Goal: Obtain resource: Obtain resource

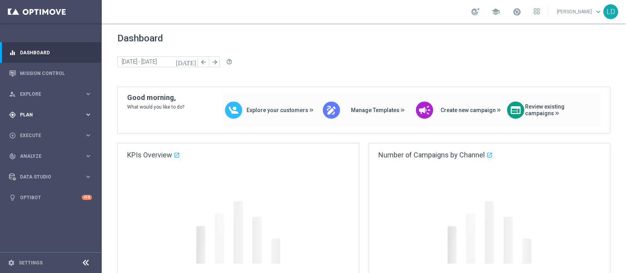
click at [82, 113] on span "Plan" at bounding box center [52, 115] width 65 height 5
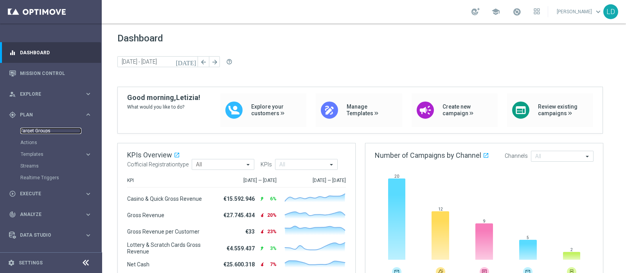
click at [25, 130] on link "Target Groups" at bounding box center [50, 131] width 61 height 6
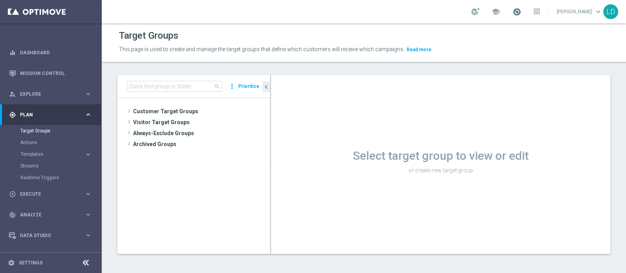
click at [521, 13] on span at bounding box center [516, 11] width 9 height 9
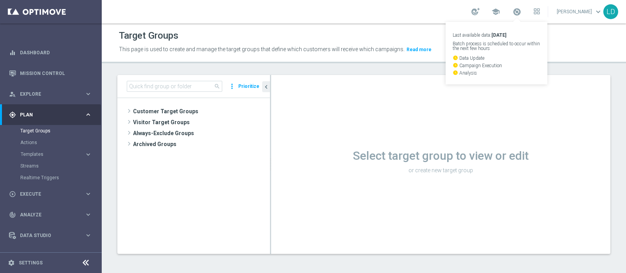
click at [312, 114] on div "Select target group to view or edit or create new target group" at bounding box center [440, 164] width 339 height 179
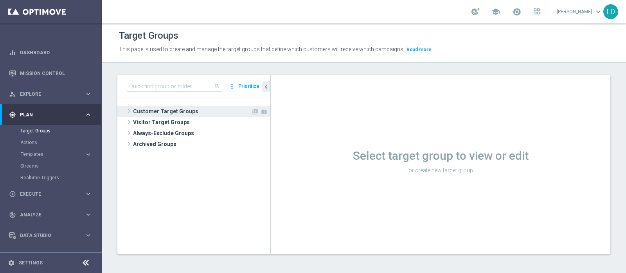
click at [139, 109] on span "Customer Target Groups" at bounding box center [192, 111] width 118 height 11
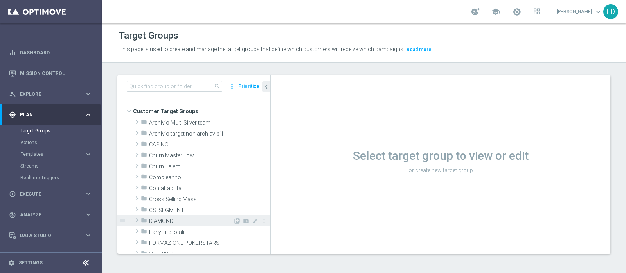
click at [176, 219] on span "DIAMOND" at bounding box center [191, 221] width 84 height 7
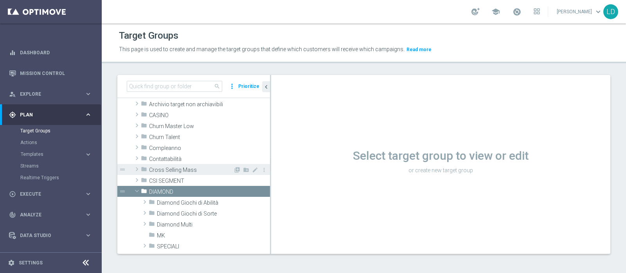
scroll to position [48, 0]
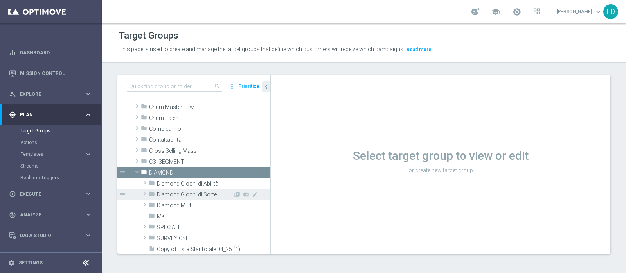
click at [194, 193] on span "Diamond Giochi di Sorte" at bounding box center [195, 195] width 76 height 7
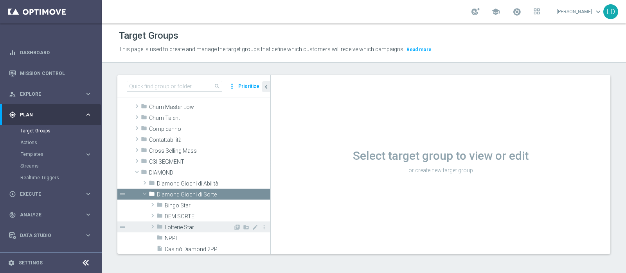
click at [190, 224] on span "Lotterie Star" at bounding box center [199, 227] width 68 height 7
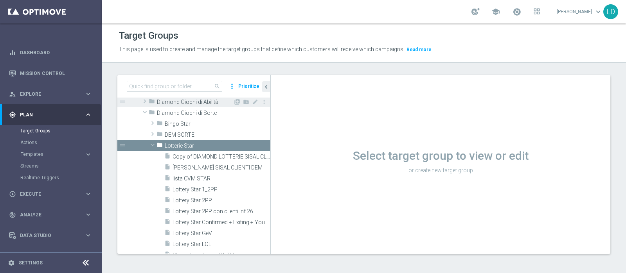
scroll to position [147, 0]
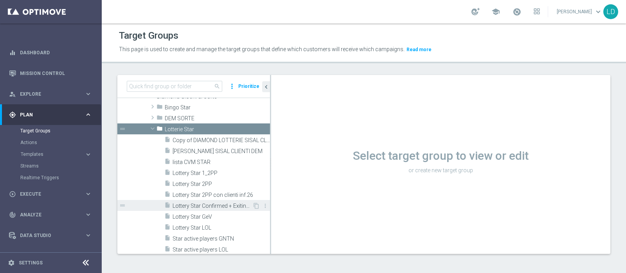
click at [217, 205] on span "Lottery Star Confirmed + Exiting + Young" at bounding box center [212, 206] width 80 height 7
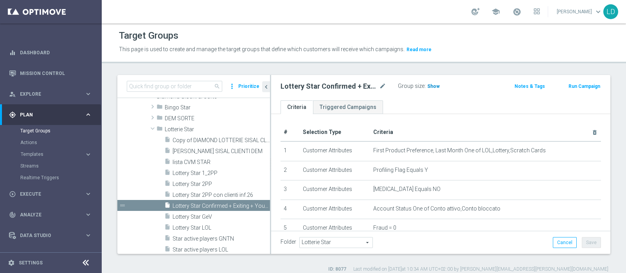
click at [433, 85] on span "Show" at bounding box center [433, 86] width 13 height 5
click at [434, 87] on span "119" at bounding box center [432, 87] width 10 height 7
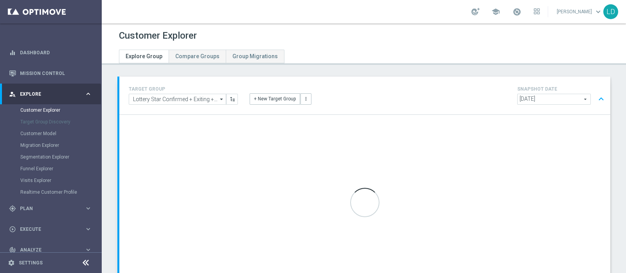
click at [527, 13] on div "school" at bounding box center [505, 11] width 68 height 13
click at [521, 12] on span at bounding box center [516, 11] width 9 height 9
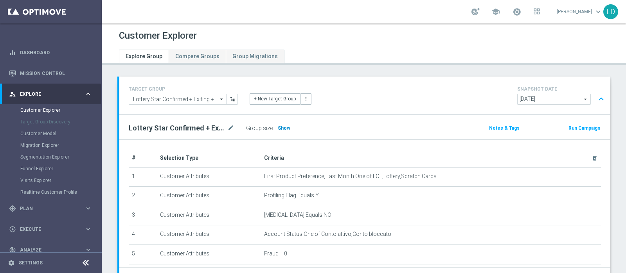
click at [285, 128] on span "Show" at bounding box center [284, 128] width 13 height 5
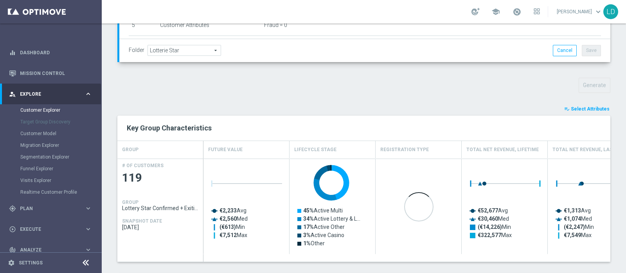
scroll to position [292, 0]
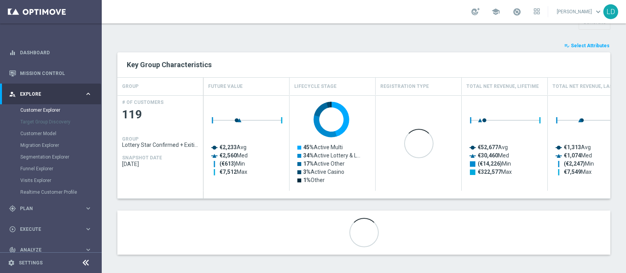
click at [587, 43] on span "Select Attributes" at bounding box center [589, 45] width 39 height 5
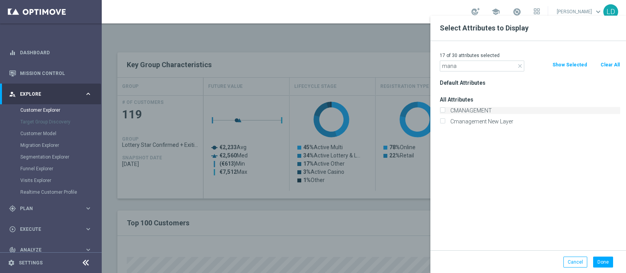
type input "mana"
click at [472, 109] on label "CMANAGEMENT" at bounding box center [533, 110] width 172 height 7
click at [445, 109] on input "CMANAGEMENT" at bounding box center [441, 111] width 5 height 5
checkbox input "true"
click at [599, 260] on button "Done" at bounding box center [603, 262] width 20 height 11
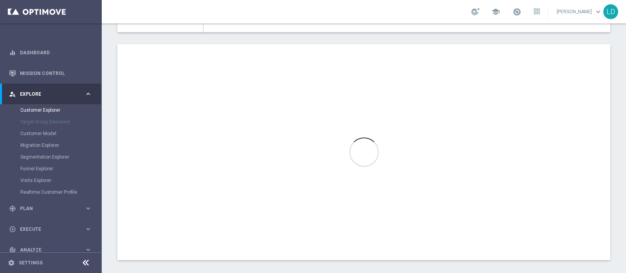
scroll to position [464, 0]
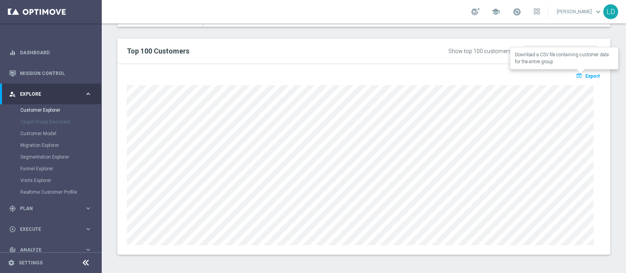
click at [585, 75] on span "Export" at bounding box center [592, 76] width 14 height 5
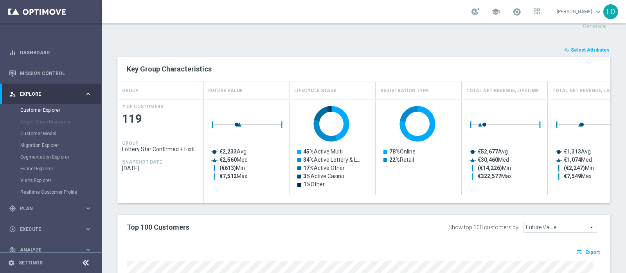
scroll to position [122, 0]
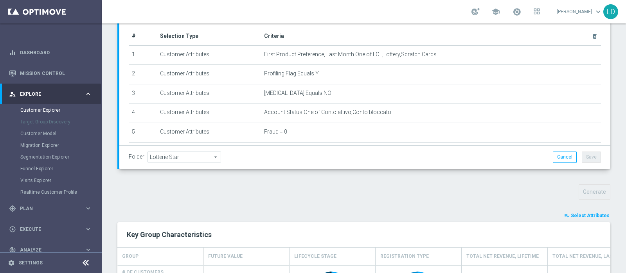
click at [582, 213] on span "Select Attributes" at bounding box center [589, 215] width 39 height 5
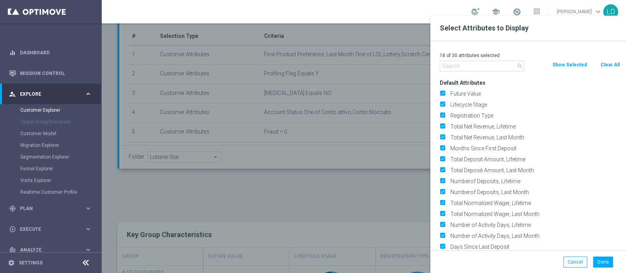
click at [456, 67] on input "text" at bounding box center [481, 66] width 84 height 11
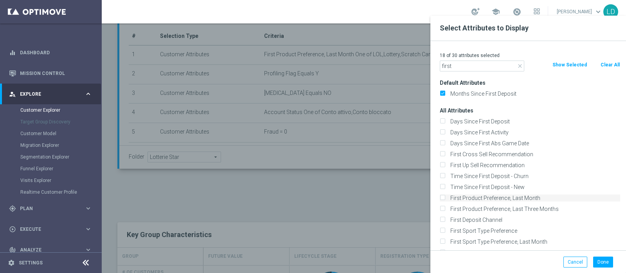
type input "first"
click at [528, 199] on label "First Product Preference, Last Month" at bounding box center [533, 198] width 172 height 7
click at [445, 199] on input "First Product Preference, Last Month" at bounding box center [441, 199] width 5 height 5
checkbox input "true"
click at [605, 265] on button "Done" at bounding box center [603, 262] width 20 height 11
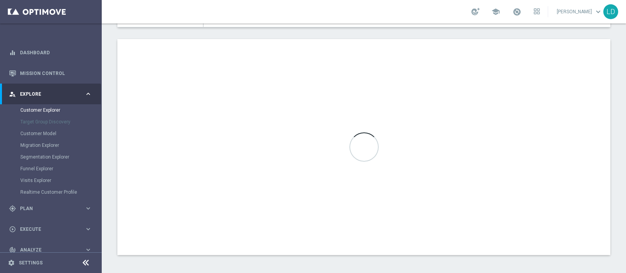
scroll to position [464, 0]
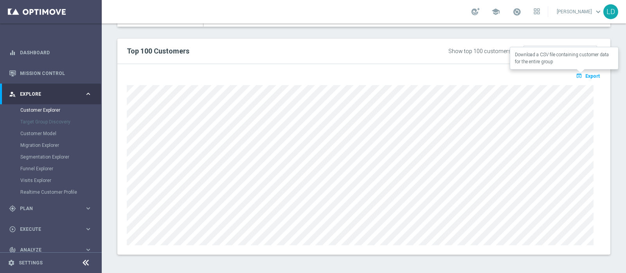
click at [588, 75] on span "Export" at bounding box center [592, 76] width 14 height 5
click at [519, 14] on span at bounding box center [516, 11] width 9 height 9
